Goal: Find specific page/section: Find specific page/section

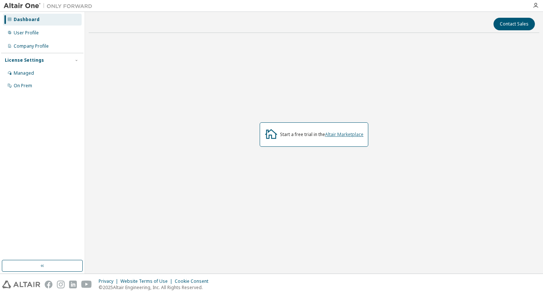
click at [333, 134] on link "Altair Marketplace" at bounding box center [344, 134] width 38 height 6
